Goal: Find specific page/section: Find specific page/section

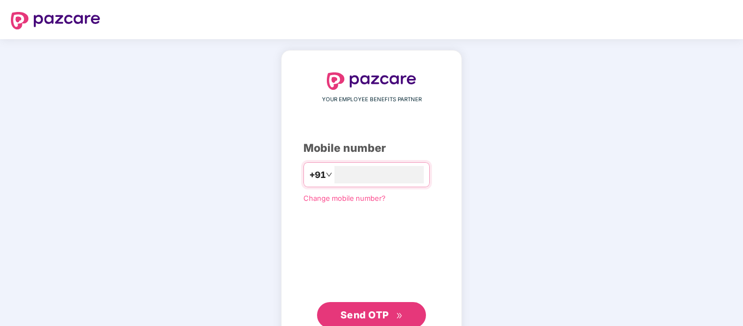
type input "**********"
click at [352, 310] on span "Send OTP" at bounding box center [364, 313] width 48 height 11
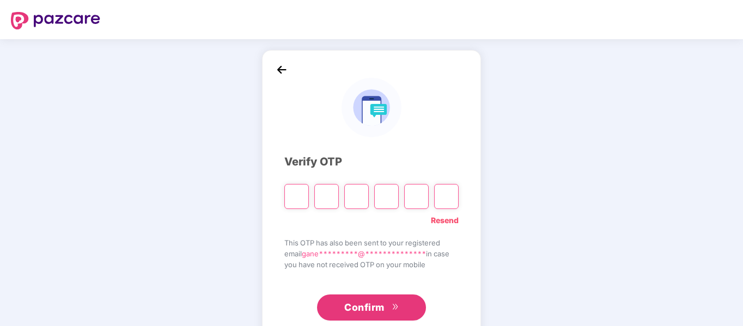
type input "*"
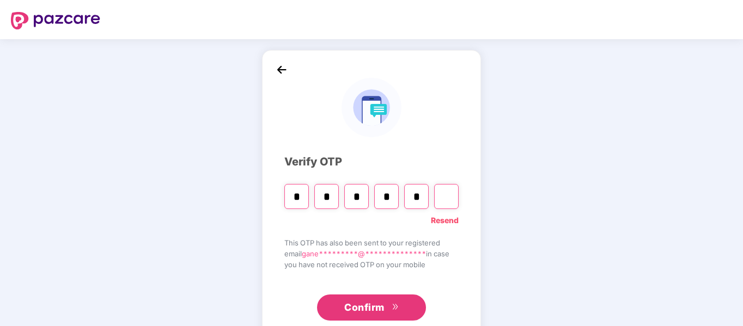
type input "*"
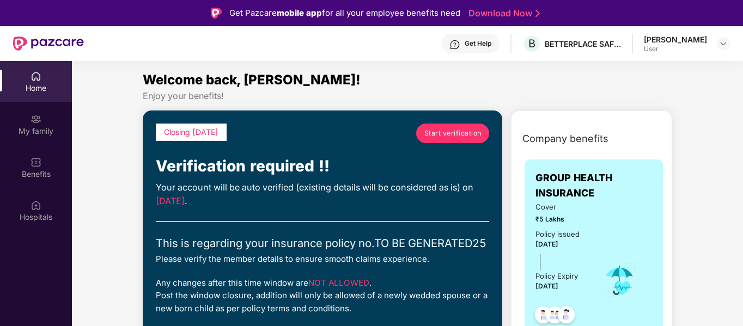
scroll to position [163, 0]
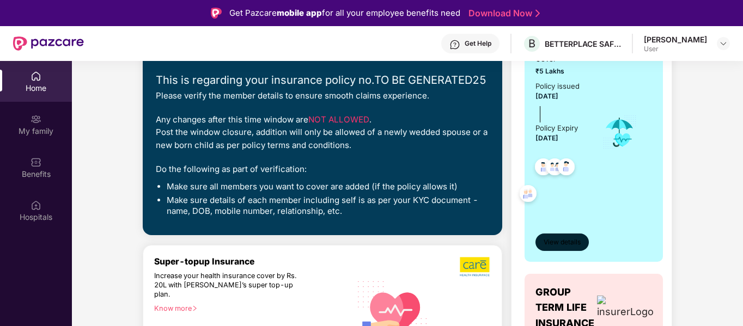
click at [568, 236] on button "View details" at bounding box center [561, 242] width 53 height 17
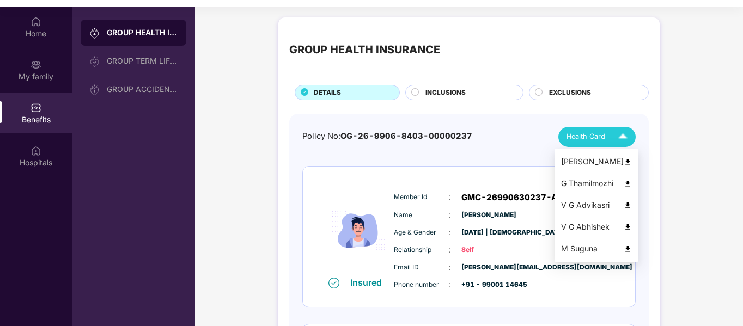
click at [622, 136] on img at bounding box center [622, 136] width 19 height 19
click at [608, 162] on div "[PERSON_NAME]" at bounding box center [596, 162] width 71 height 12
click at [609, 139] on div "Health Card" at bounding box center [599, 136] width 66 height 19
click at [625, 182] on img at bounding box center [627, 184] width 8 height 8
click at [613, 142] on img at bounding box center [622, 136] width 19 height 19
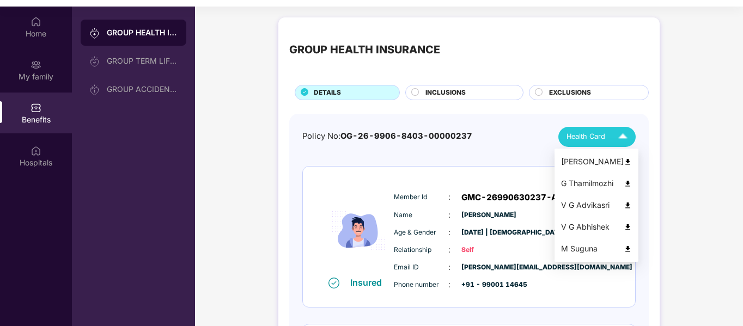
click at [619, 205] on div "V G Advikasri" at bounding box center [596, 205] width 71 height 12
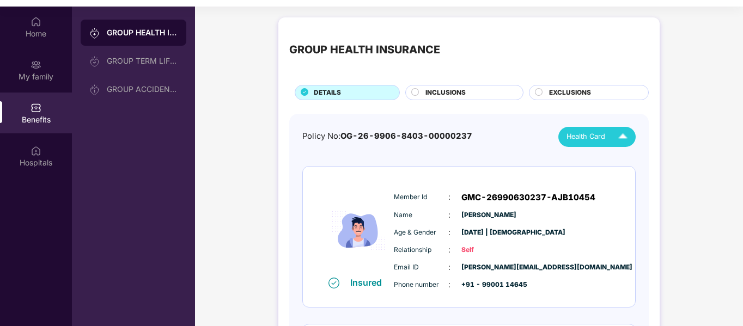
click at [613, 139] on img at bounding box center [622, 136] width 19 height 19
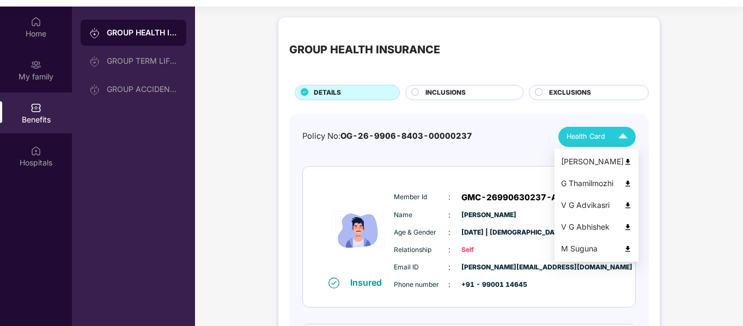
click at [626, 226] on img at bounding box center [627, 227] width 8 height 8
click at [593, 133] on span "Health Card" at bounding box center [585, 136] width 39 height 11
click at [591, 249] on div "M Suguna" at bounding box center [596, 249] width 71 height 12
click at [591, 249] on div "Relationship : Self" at bounding box center [502, 250] width 216 height 12
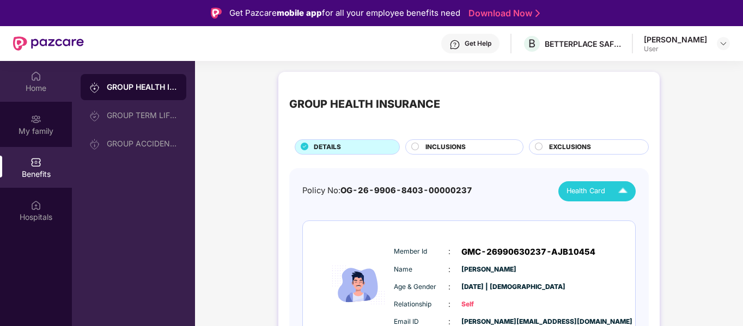
click at [38, 78] on img at bounding box center [35, 76] width 11 height 11
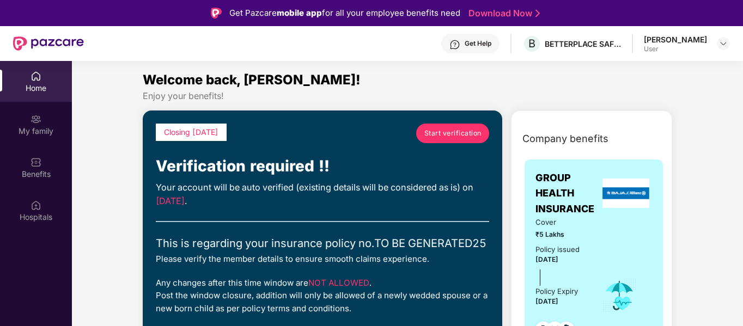
scroll to position [109, 0]
